Goal: Complete application form

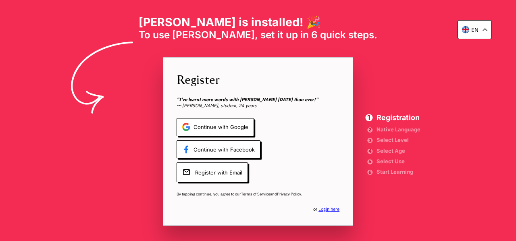
click at [155, 133] on div "en [PERSON_NAME] is installed! 🎉 To use [PERSON_NAME], set it up in 6 quick ste…" at bounding box center [258, 120] width 516 height 241
click at [217, 123] on span "Continue with Google" at bounding box center [215, 127] width 77 height 18
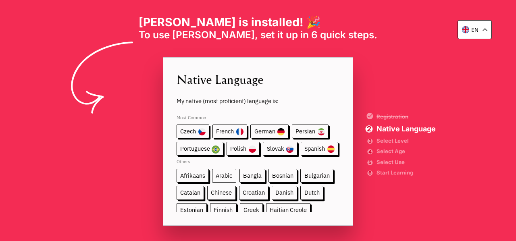
click at [221, 179] on span "Arabic" at bounding box center [224, 176] width 24 height 14
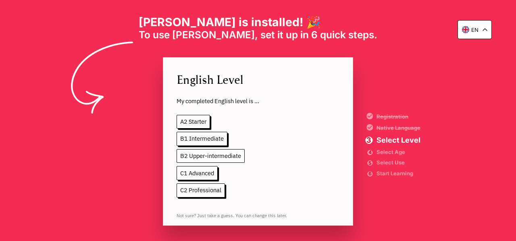
click at [202, 156] on span "B2 Upper-intermediate" at bounding box center [211, 156] width 68 height 14
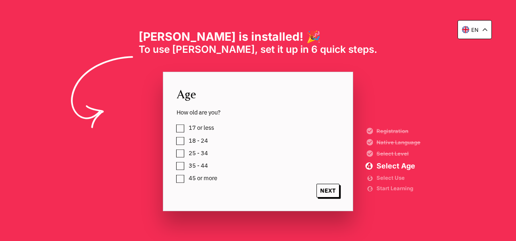
click at [186, 151] on label "25 - 34" at bounding box center [197, 153] width 22 height 10
click at [328, 188] on span "NEXT" at bounding box center [328, 191] width 23 height 14
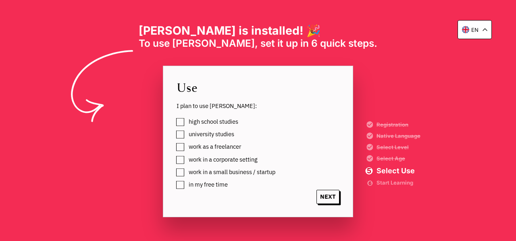
click at [186, 134] on label "university studies" at bounding box center [210, 134] width 48 height 10
click at [186, 156] on label "work in a corporate setting" at bounding box center [222, 159] width 72 height 10
click at [186, 169] on label "work in a small business / startup" at bounding box center [231, 172] width 90 height 10
click at [186, 184] on label "in my free time" at bounding box center [207, 184] width 42 height 10
click at [334, 202] on span "NEXT" at bounding box center [328, 197] width 23 height 14
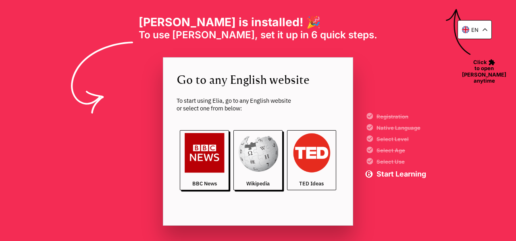
click at [332, 155] on img at bounding box center [312, 153] width 40 height 40
click at [480, 34] on div "en" at bounding box center [475, 29] width 34 height 19
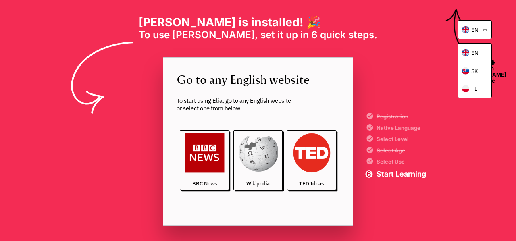
click at [395, 17] on div "en en sk [PERSON_NAME] is installed! 🎉 To use [PERSON_NAME], set it up in 6 qui…" at bounding box center [258, 120] width 516 height 241
